Goal: Transaction & Acquisition: Purchase product/service

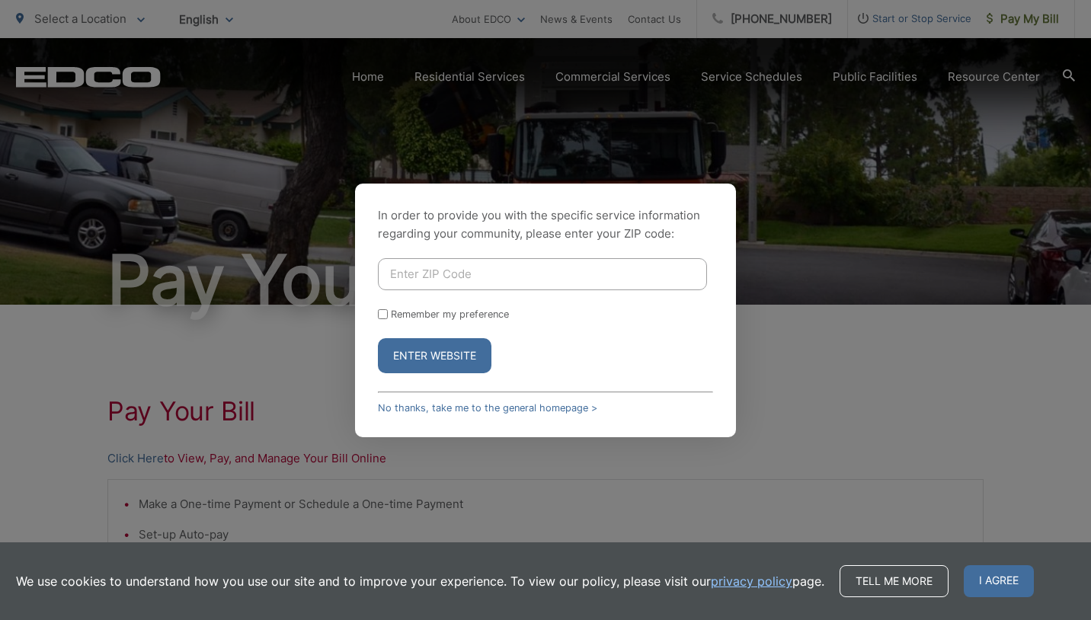
click at [464, 274] on input "Enter ZIP Code" at bounding box center [542, 274] width 329 height 32
type input "92064"
click at [425, 356] on button "Enter Website" at bounding box center [435, 355] width 114 height 35
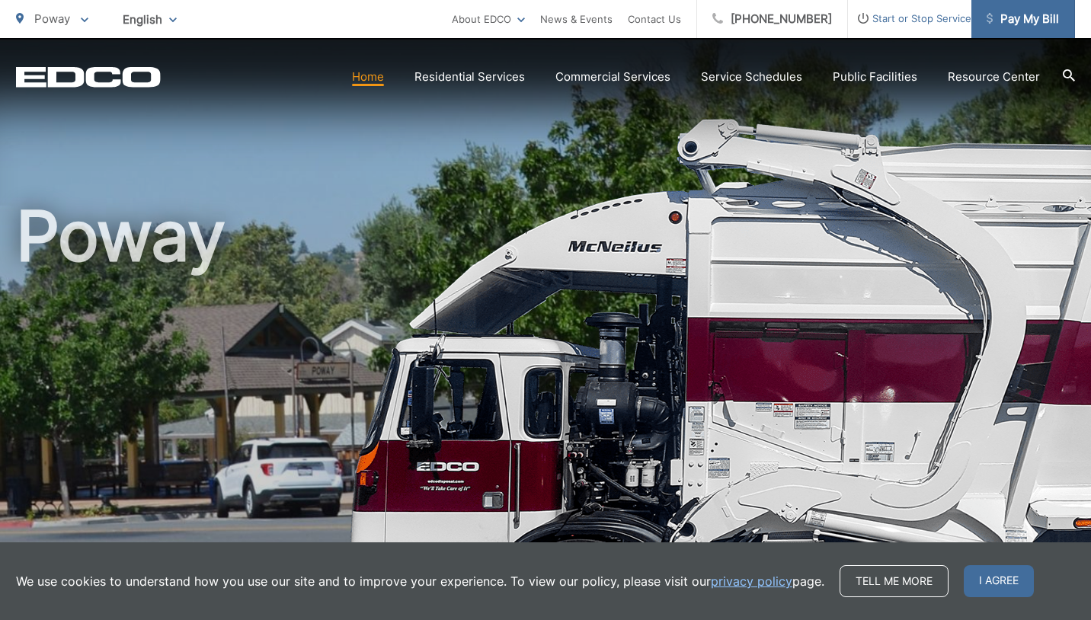
click at [1003, 20] on span "Pay My Bill" at bounding box center [1023, 19] width 72 height 18
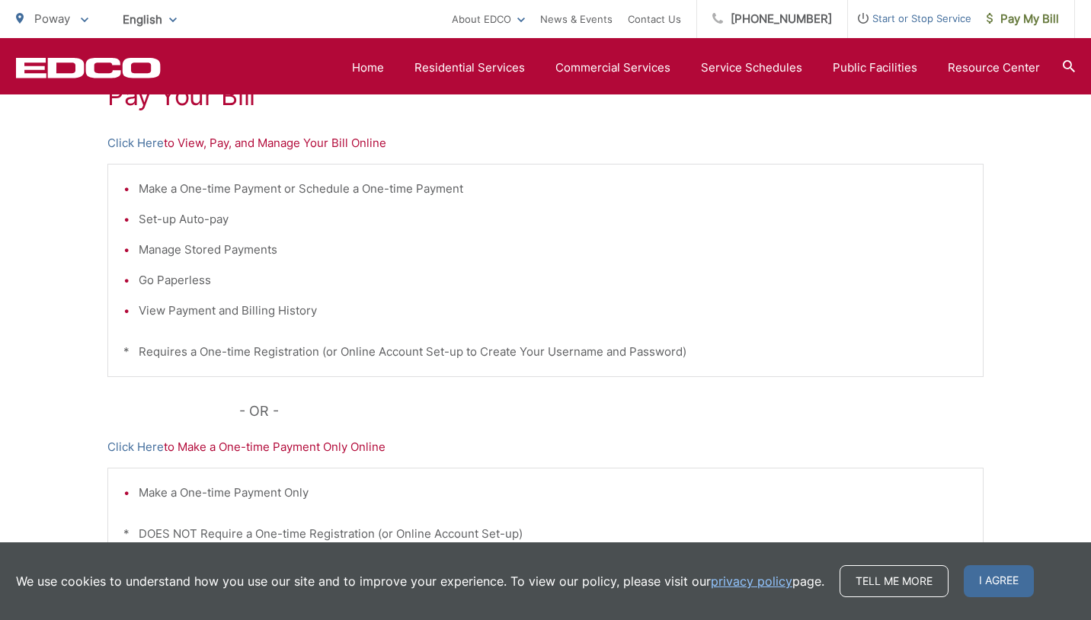
scroll to position [293, 0]
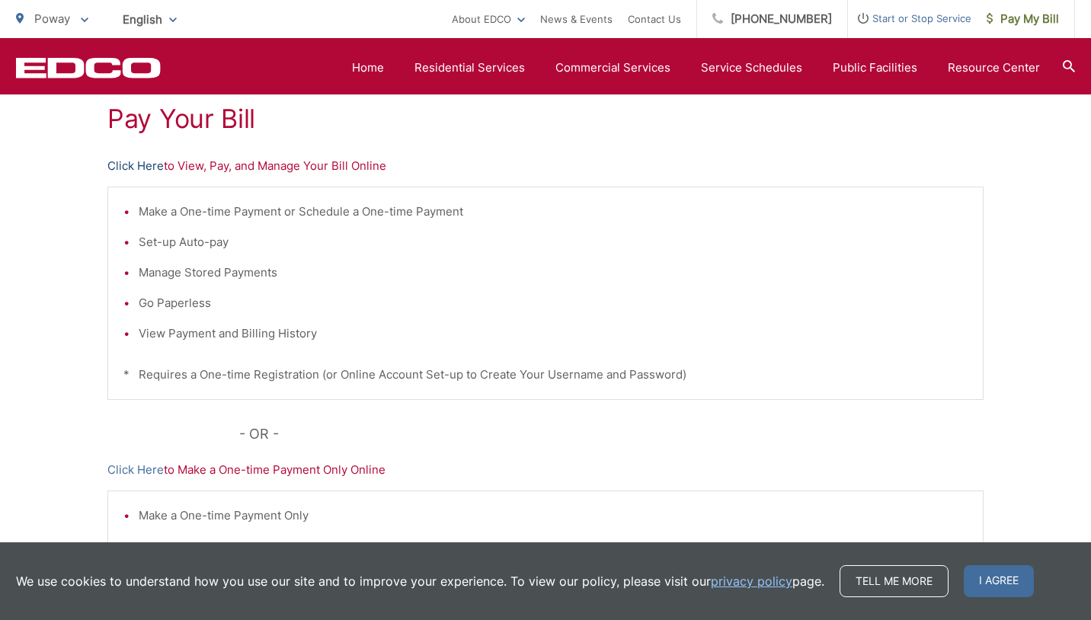
click at [146, 165] on link "Click Here" at bounding box center [135, 166] width 56 height 18
